Goal: Check status: Check status

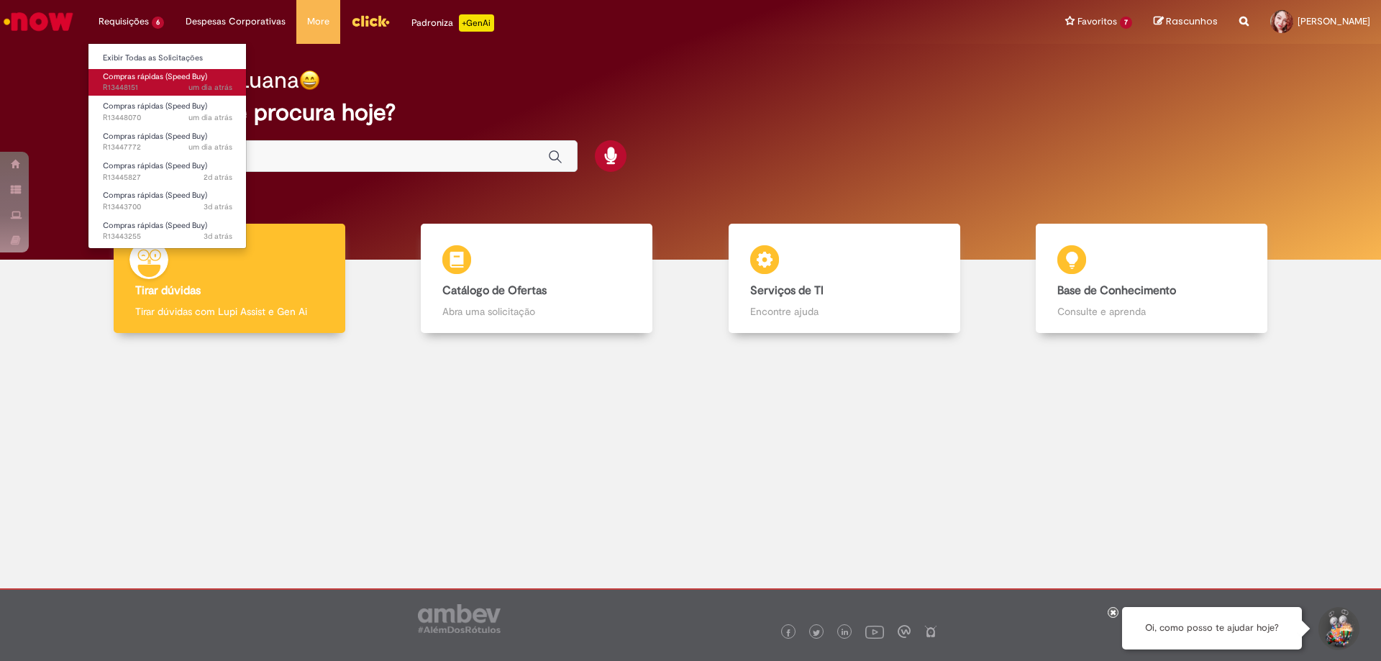
click at [152, 75] on span "Compras rápidas (Speed Buy)" at bounding box center [155, 76] width 104 height 11
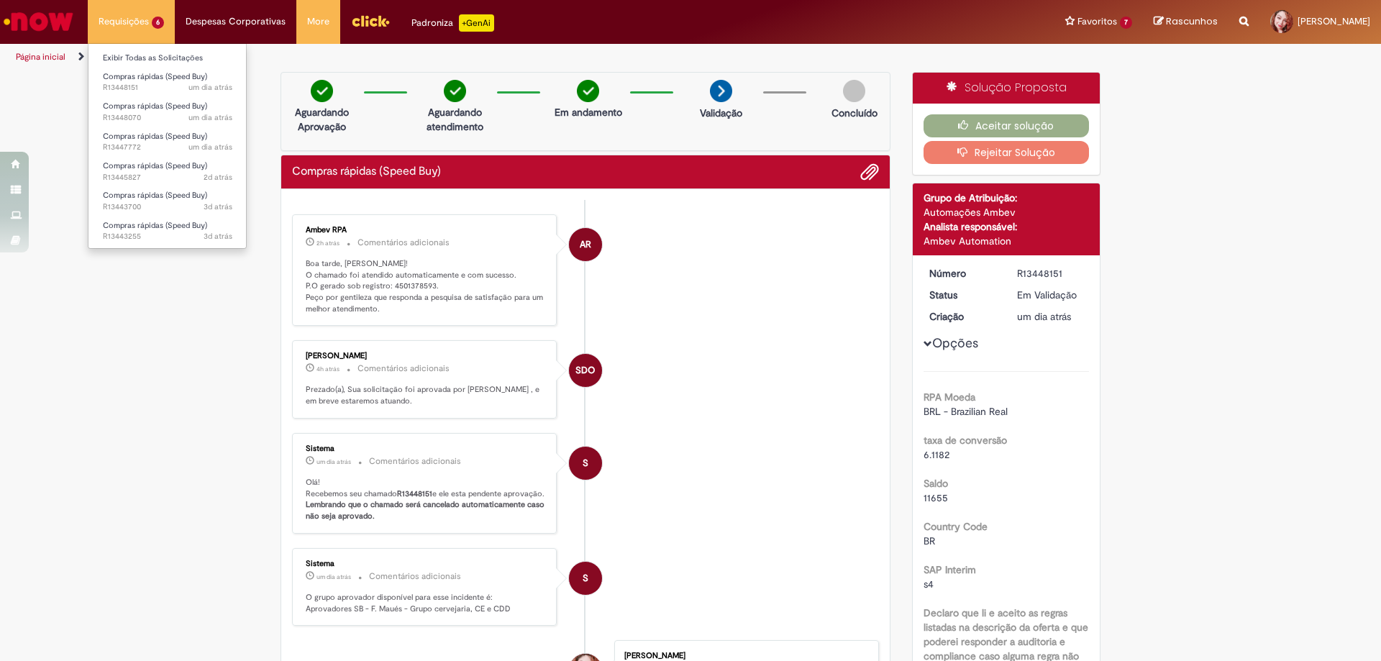
click at [136, 38] on li "Requisições 6 Exibir Todas as Solicitações Compras rápidas (Speed Buy) um dia a…" at bounding box center [131, 21] width 87 height 43
click at [150, 111] on span "Compras rápidas (Speed Buy)" at bounding box center [155, 106] width 104 height 11
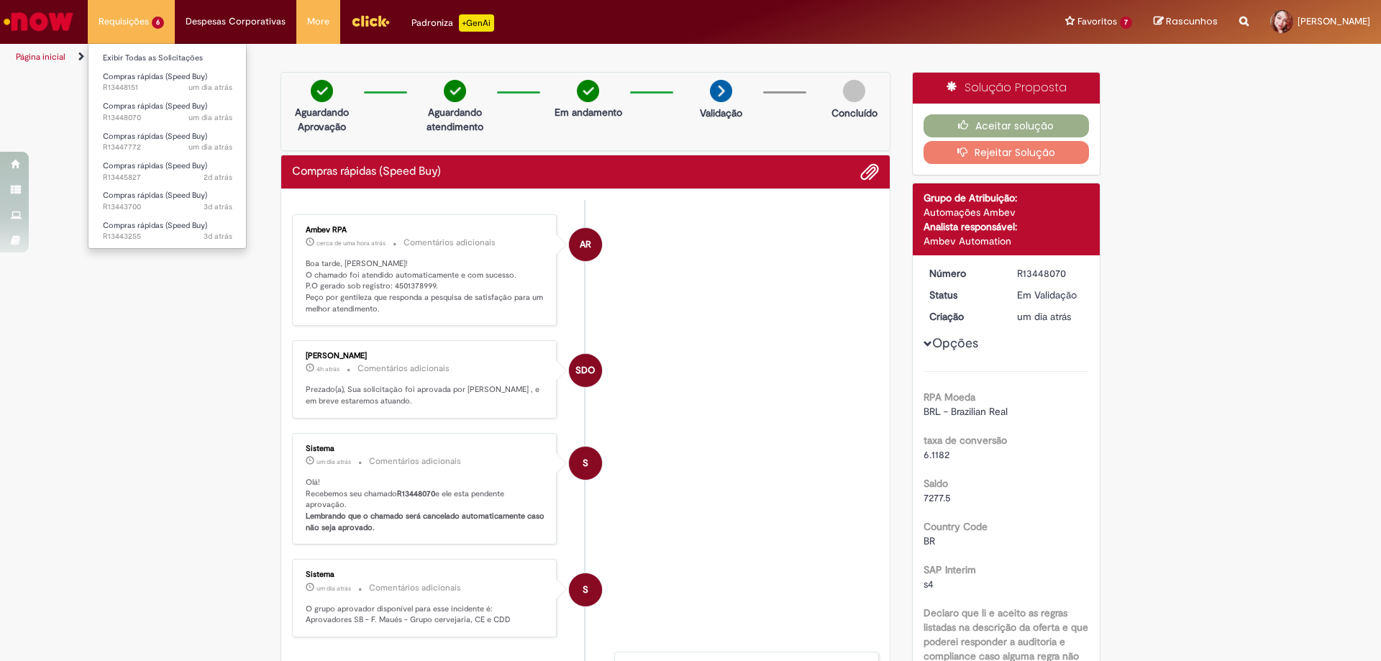
click at [134, 37] on li "Requisições 6 Exibir Todas as Solicitações Compras rápidas (Speed Buy) um dia a…" at bounding box center [131, 21] width 87 height 43
click at [127, 174] on span "2d atrás 2 dias atrás R13445827" at bounding box center [167, 178] width 129 height 12
click at [125, 23] on li "Requisições 6 Exibir Todas as Solicitações Compras rápidas (Speed Buy) um dia a…" at bounding box center [131, 21] width 87 height 43
click at [154, 34] on li "Requisições 6 Exibir Todas as Solicitações Compras rápidas (Speed Buy) um dia a…" at bounding box center [131, 21] width 87 height 43
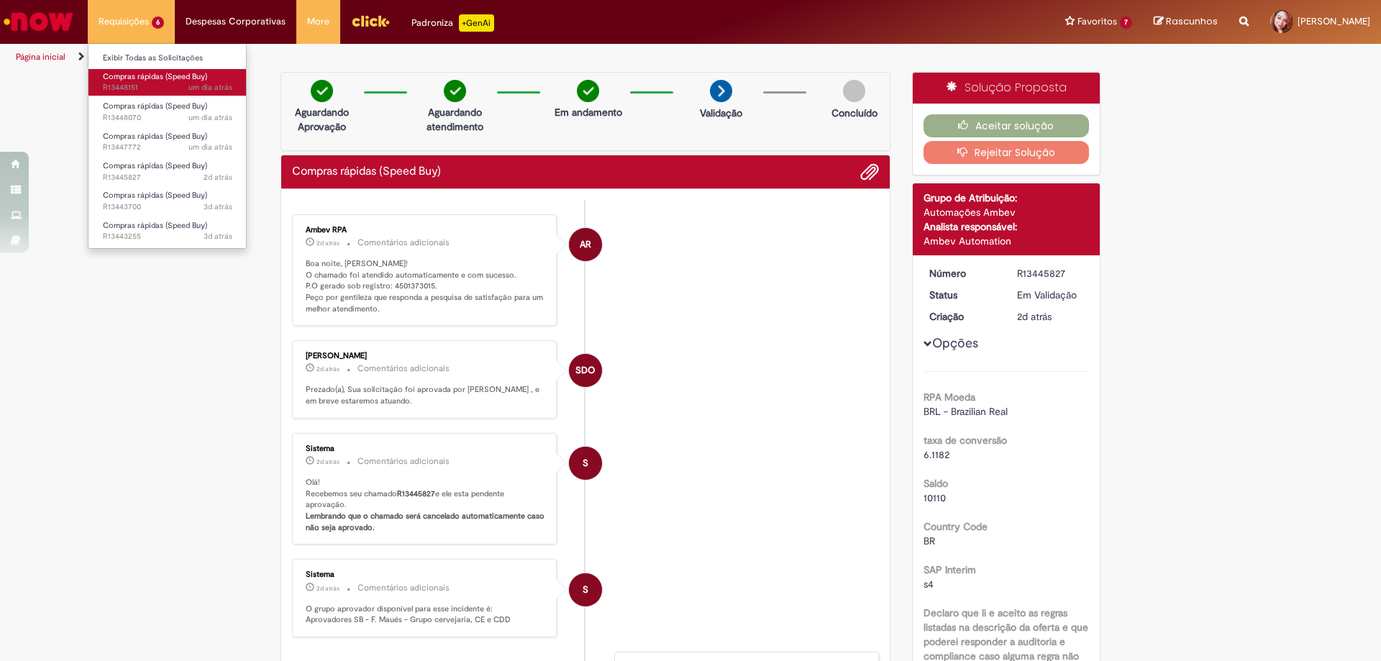
click at [160, 80] on span "Compras rápidas (Speed Buy)" at bounding box center [155, 76] width 104 height 11
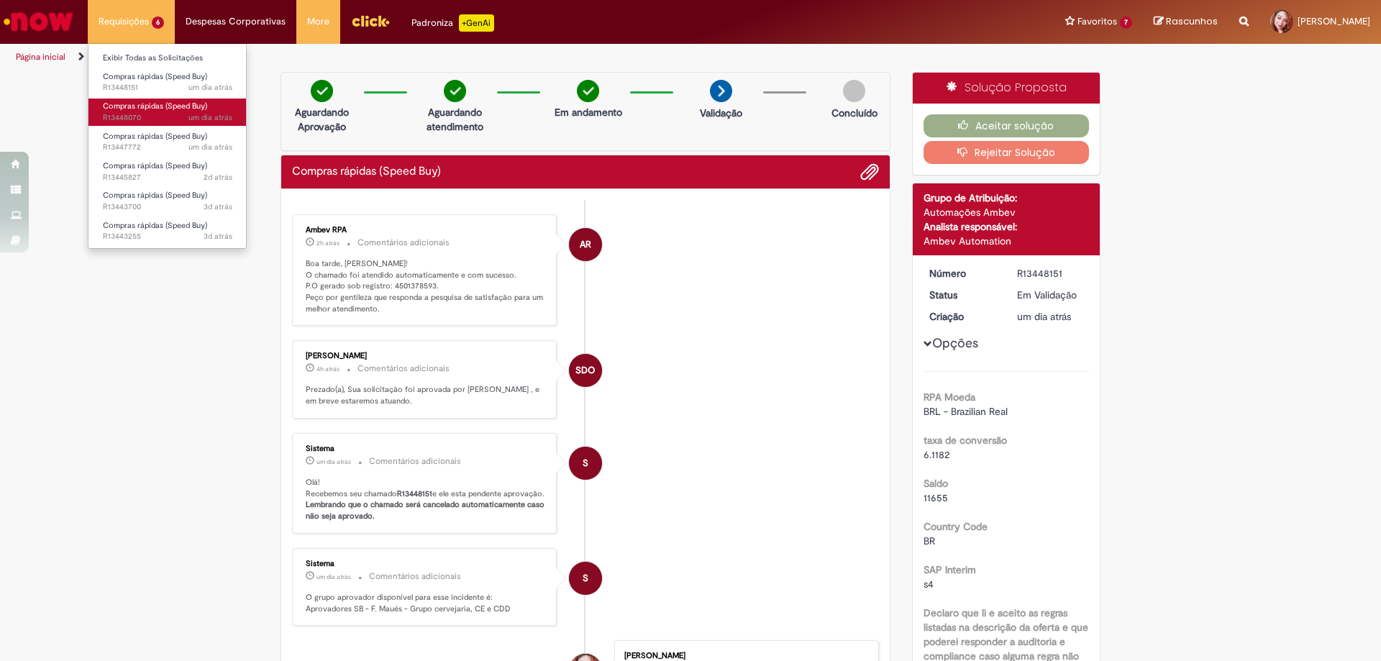
click at [128, 118] on span "um dia atrás um dia atrás R13448070" at bounding box center [167, 118] width 129 height 12
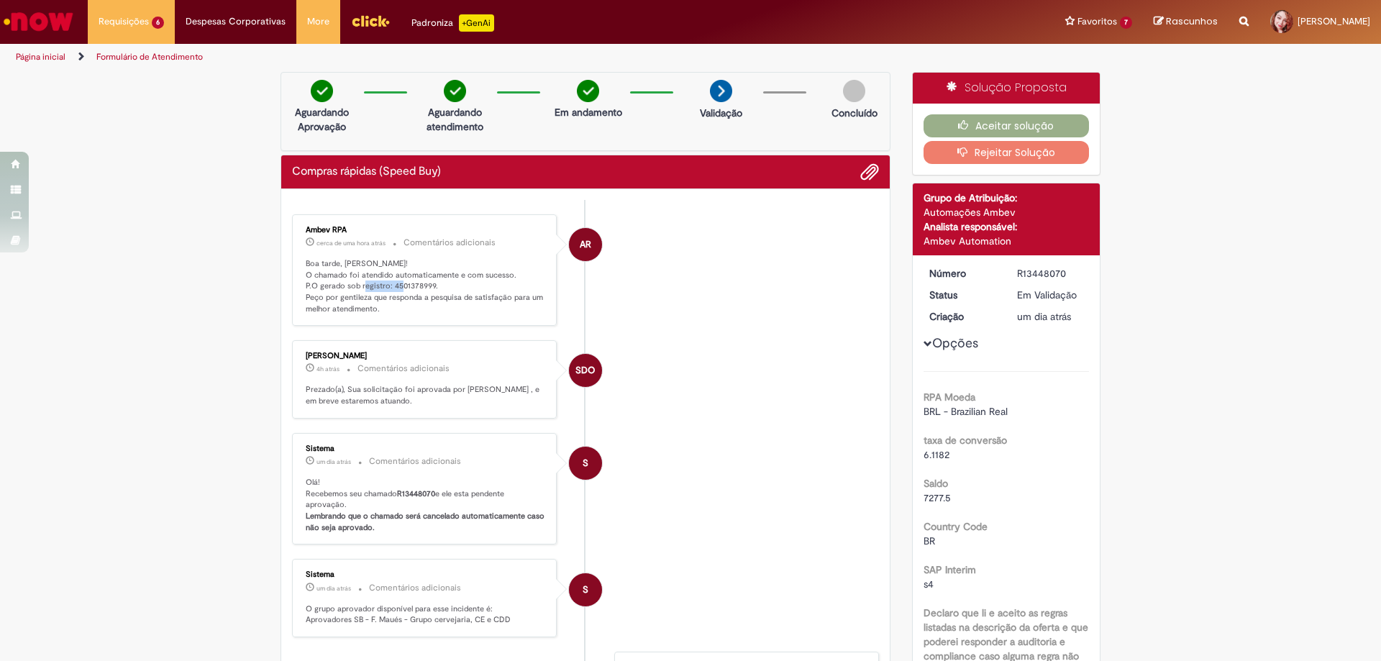
drag, startPoint x: 385, startPoint y: 283, endPoint x: 426, endPoint y: 285, distance: 41.8
click at [426, 285] on p "Boa tarde, [PERSON_NAME]! O chamado foi atendido automaticamente e com sucesso.…" at bounding box center [425, 286] width 239 height 57
